Goal: Information Seeking & Learning: Learn about a topic

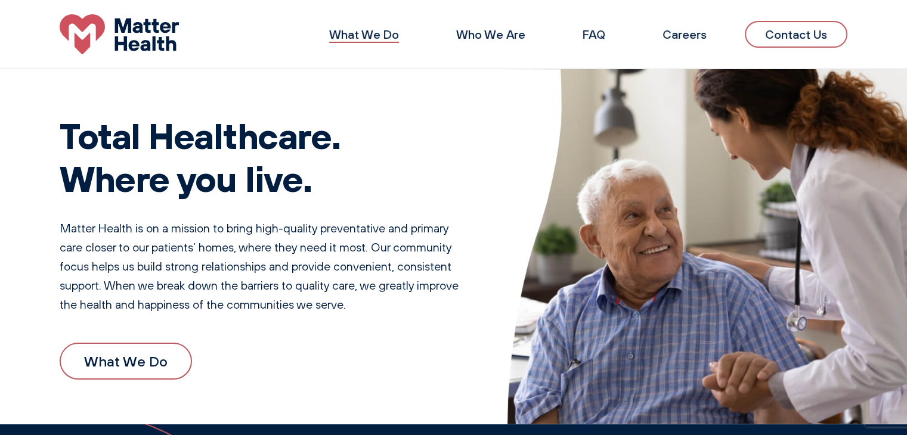
click at [356, 35] on link "What We Do" at bounding box center [364, 34] width 70 height 15
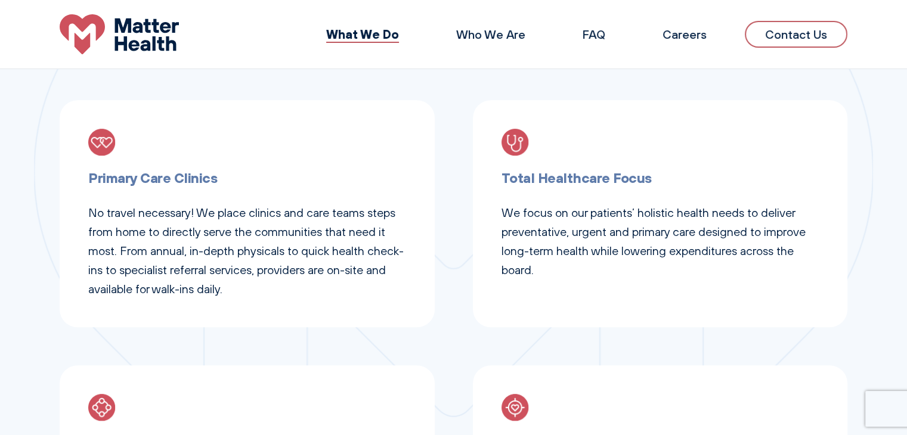
scroll to position [441, 0]
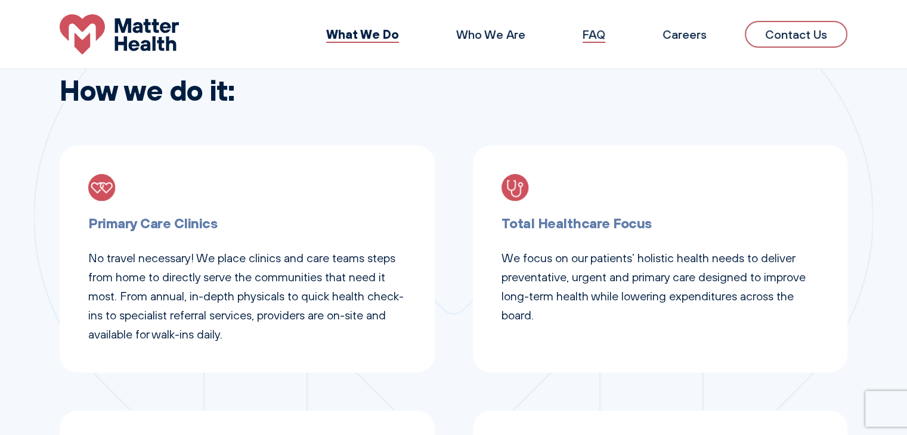
click at [596, 41] on link "FAQ" at bounding box center [594, 34] width 23 height 15
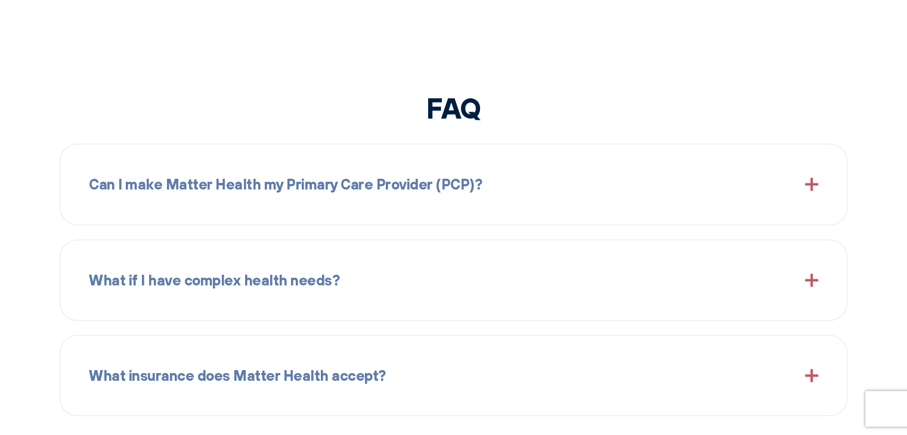
scroll to position [1259, 0]
click at [806, 191] on div "Can I make Matter Health my Primary Care Provider (PCP)?" at bounding box center [453, 182] width 729 height 51
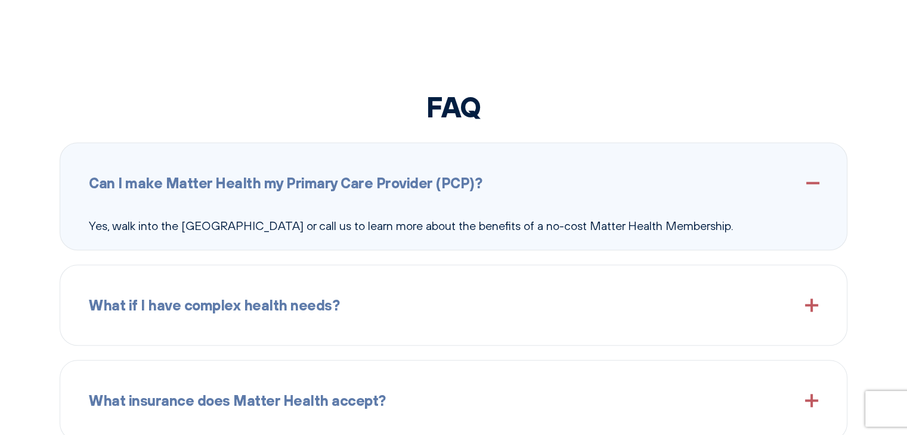
click at [793, 307] on div "What if I have complex health needs?" at bounding box center [453, 305] width 729 height 51
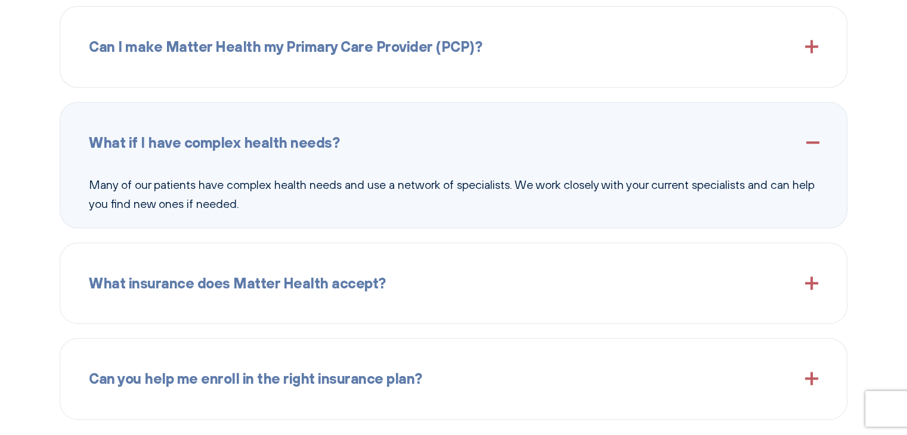
scroll to position [1500, 0]
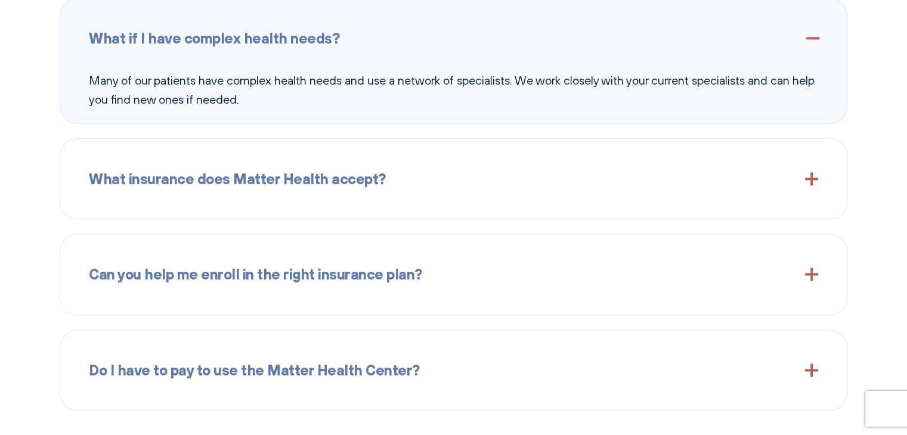
click at [685, 196] on div "What insurance does Matter Health accept?" at bounding box center [453, 178] width 729 height 51
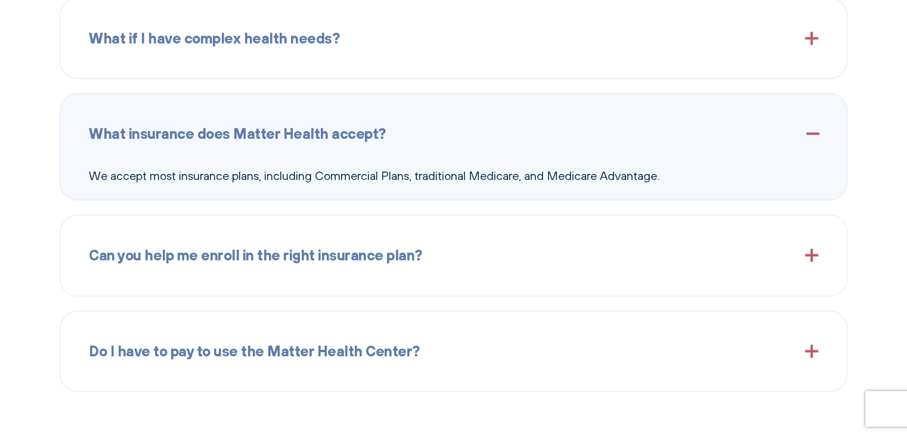
click at [685, 261] on div "Can you help me enroll in the right insurance plan?" at bounding box center [453, 255] width 729 height 51
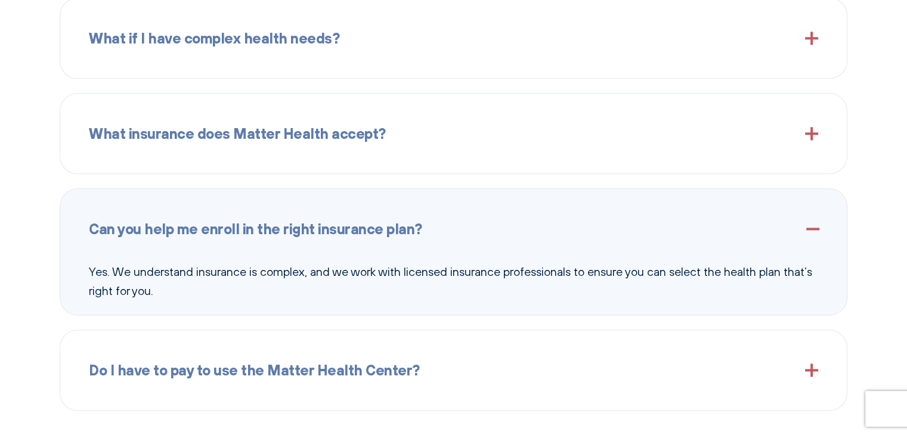
click at [571, 372] on div "Do I have to pay to use the Matter Health Center?" at bounding box center [453, 370] width 729 height 51
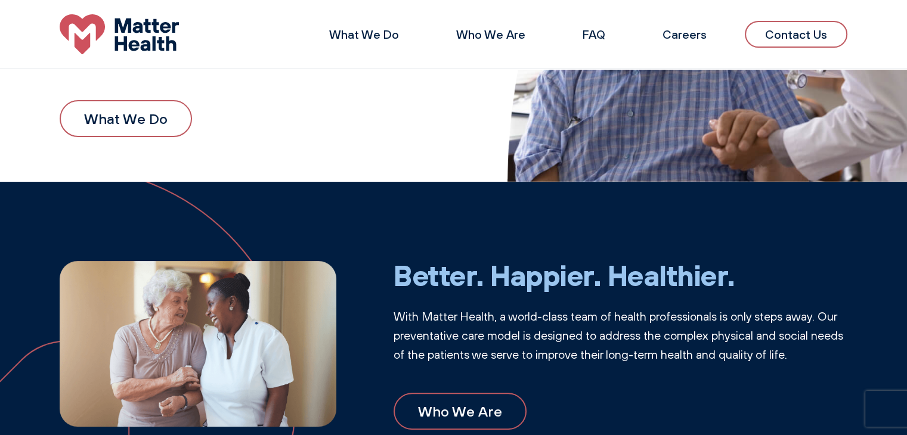
scroll to position [0, 0]
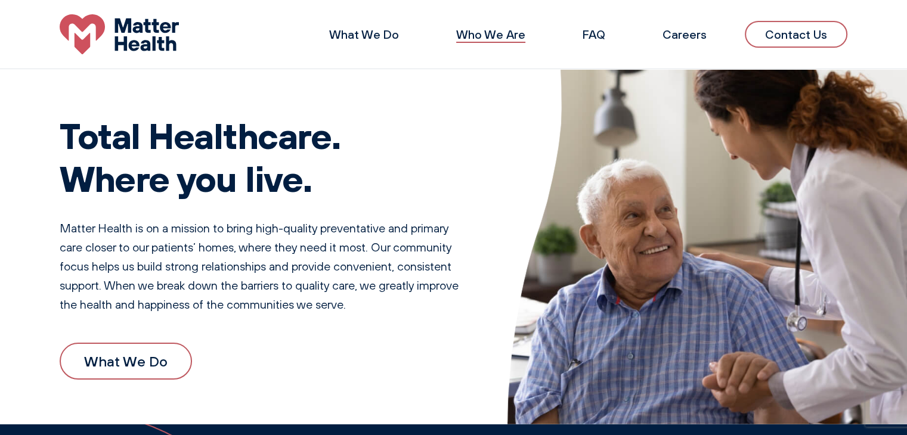
click at [473, 34] on link "Who We Are" at bounding box center [490, 34] width 69 height 15
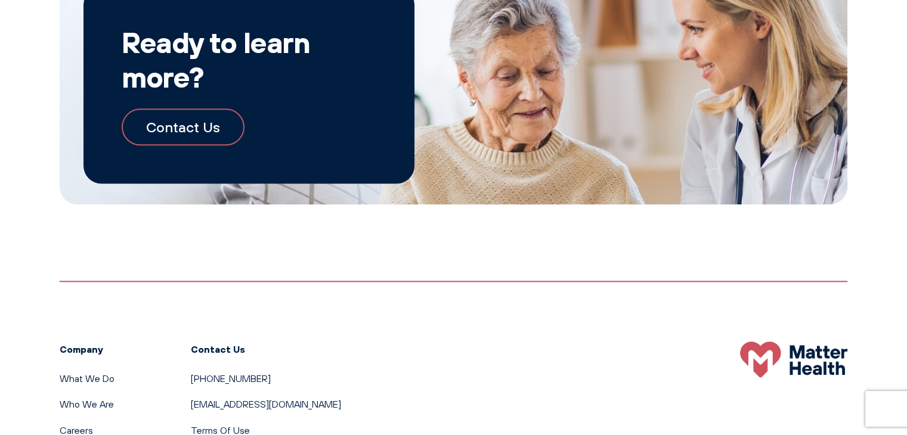
scroll to position [1267, 0]
